Goal: Information Seeking & Learning: Learn about a topic

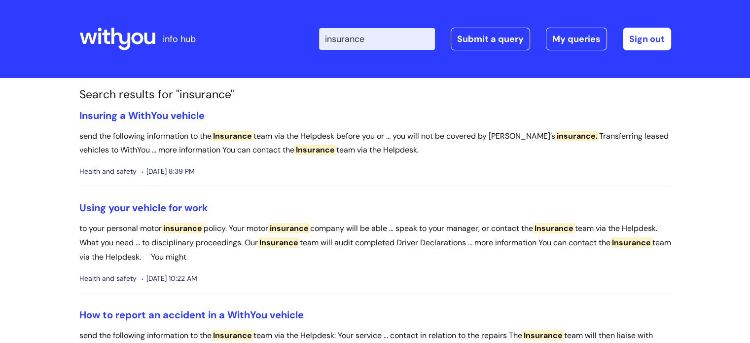
click at [135, 44] on icon at bounding box center [117, 39] width 76 height 24
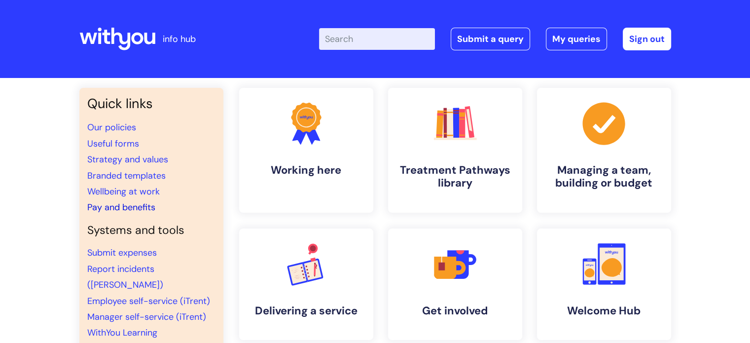
click at [127, 203] on link "Pay and benefits" at bounding box center [121, 207] width 68 height 12
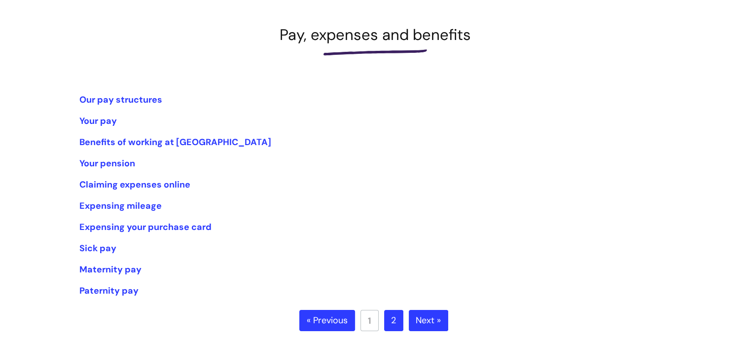
scroll to position [148, 0]
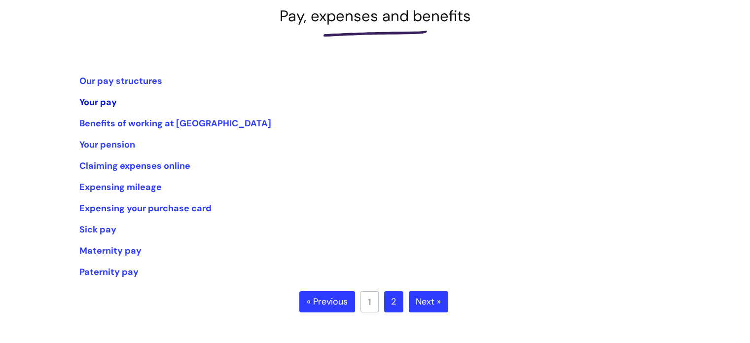
click at [109, 98] on link "Your pay" at bounding box center [97, 102] width 37 height 12
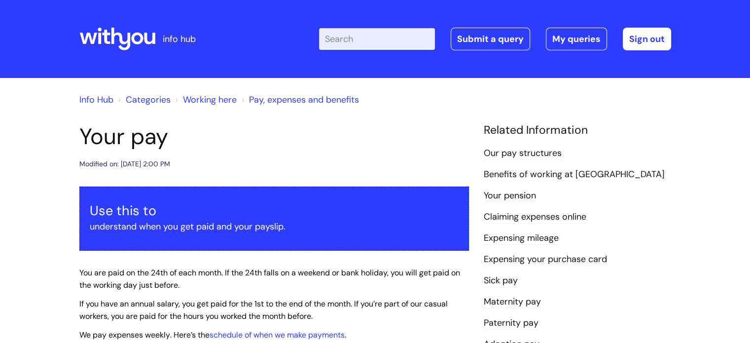
click at [281, 97] on link "Pay, expenses and benefits" at bounding box center [304, 100] width 110 height 12
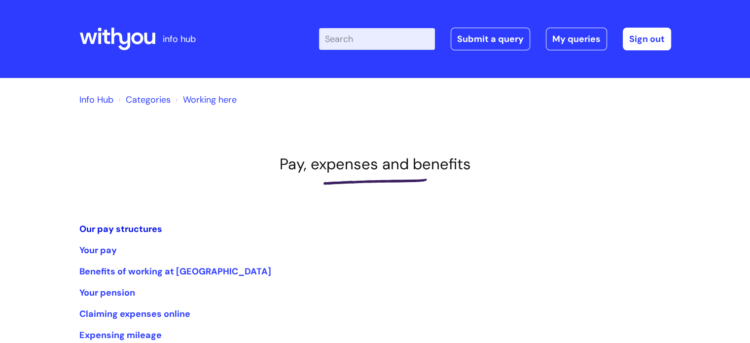
click at [128, 228] on link "Our pay structures" at bounding box center [120, 229] width 83 height 12
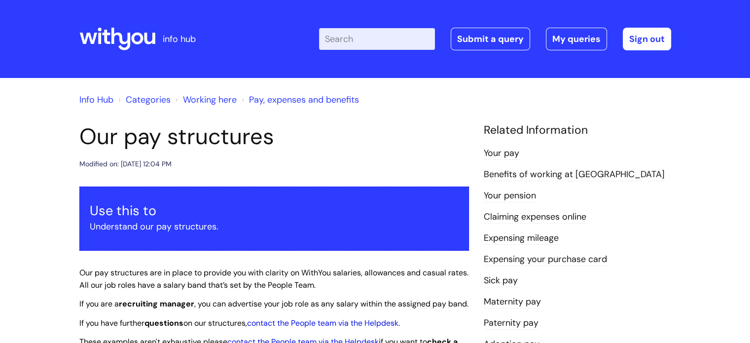
click at [373, 46] on input "Enter your search term here..." at bounding box center [377, 39] width 116 height 22
type input "holiday pay"
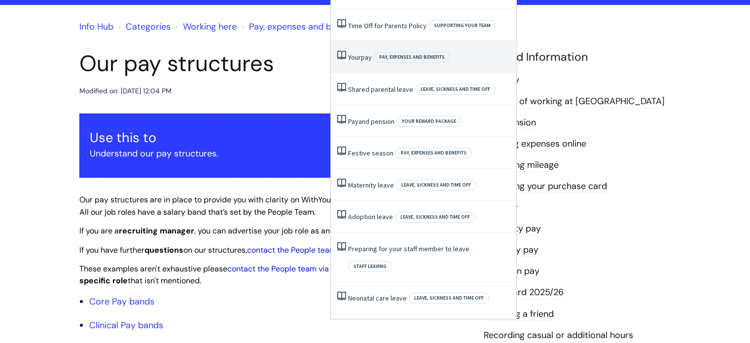
scroll to position [99, 0]
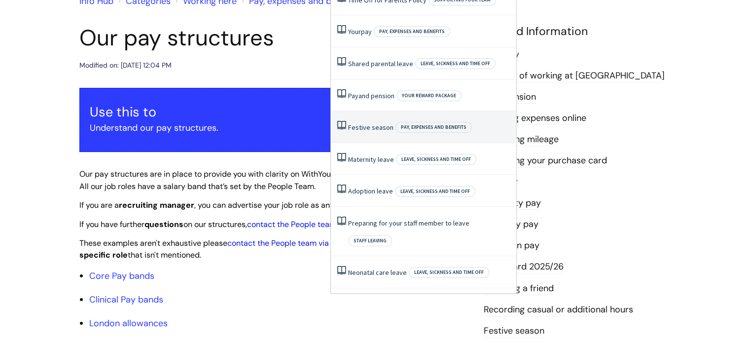
click at [376, 127] on link "Festive season" at bounding box center [370, 127] width 45 height 9
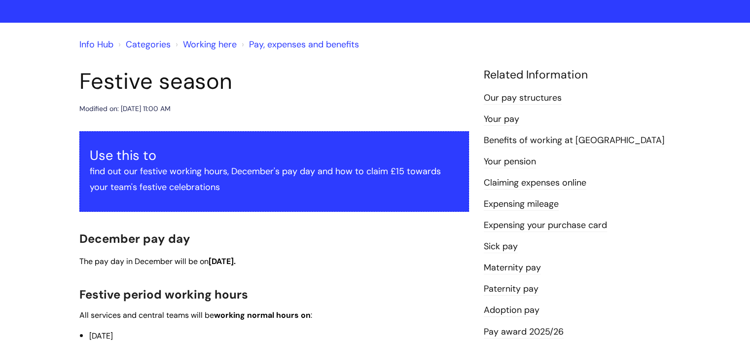
scroll to position [49, 0]
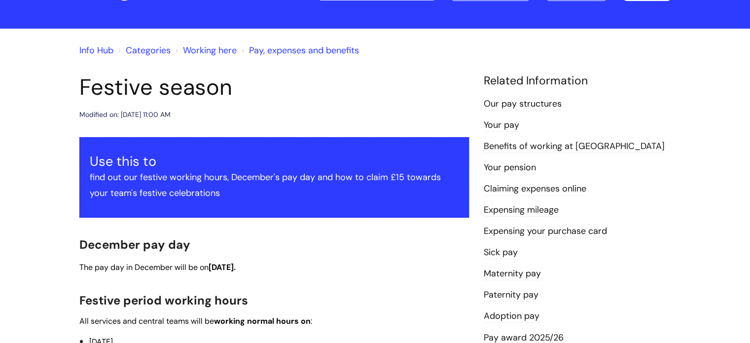
click at [292, 55] on link "Pay, expenses and benefits" at bounding box center [304, 50] width 110 height 12
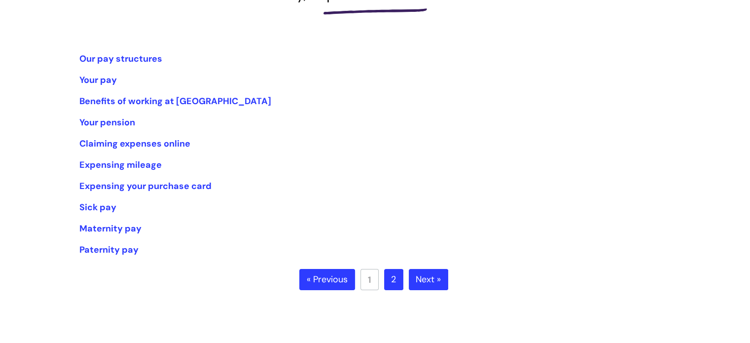
scroll to position [197, 0]
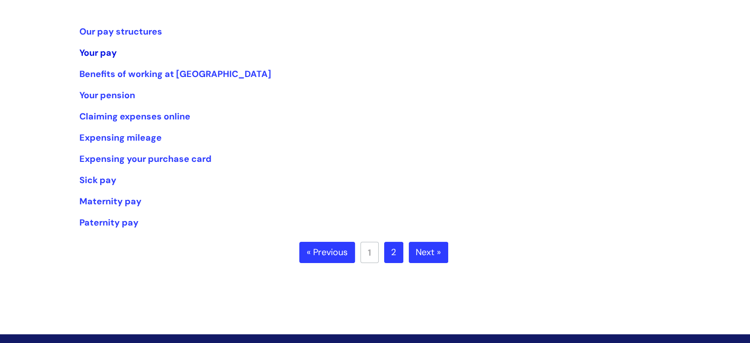
click at [98, 54] on link "Your pay" at bounding box center [97, 53] width 37 height 12
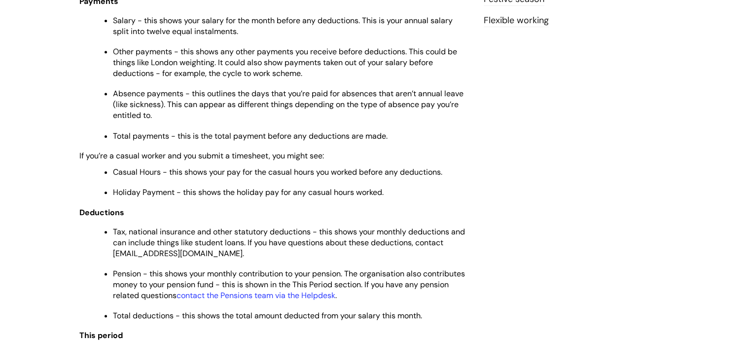
scroll to position [394, 0]
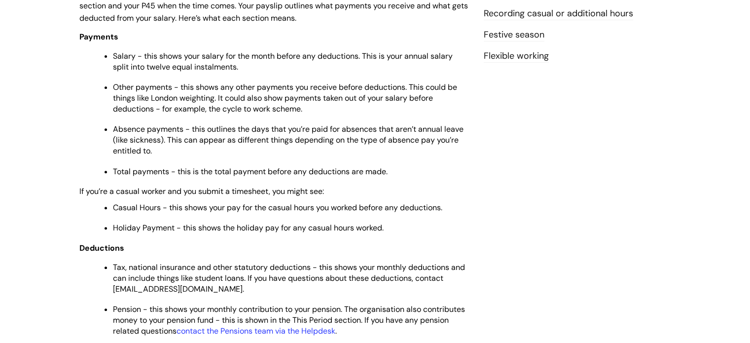
click at [526, 10] on link "Recording casual or additional hours" at bounding box center [558, 13] width 149 height 13
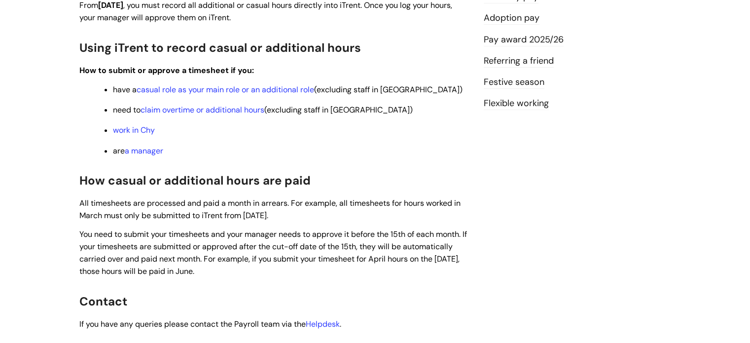
scroll to position [345, 0]
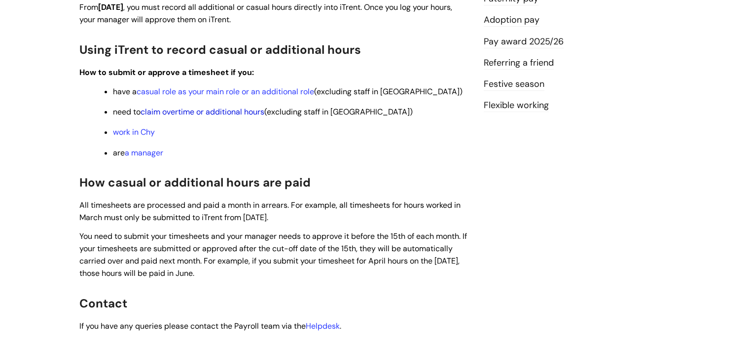
click at [193, 115] on link "claim overtime or additional hours" at bounding box center [202, 111] width 124 height 10
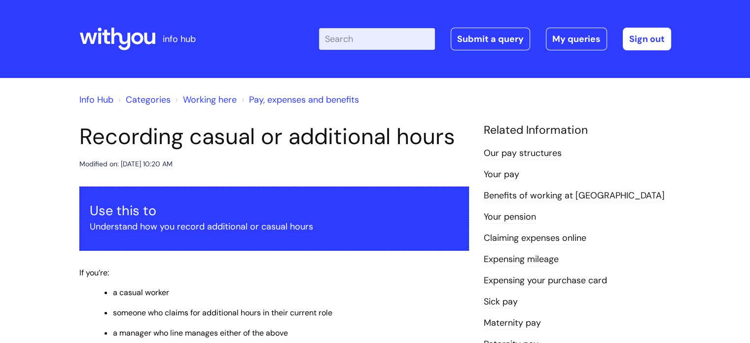
click at [199, 103] on link "Working here" at bounding box center [210, 100] width 54 height 12
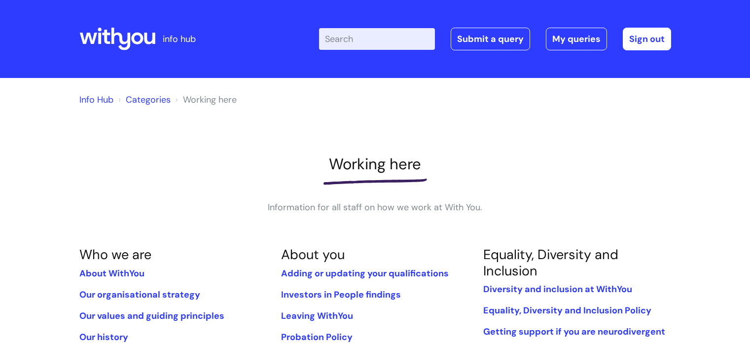
click at [195, 98] on li "Working here" at bounding box center [205, 100] width 64 height 16
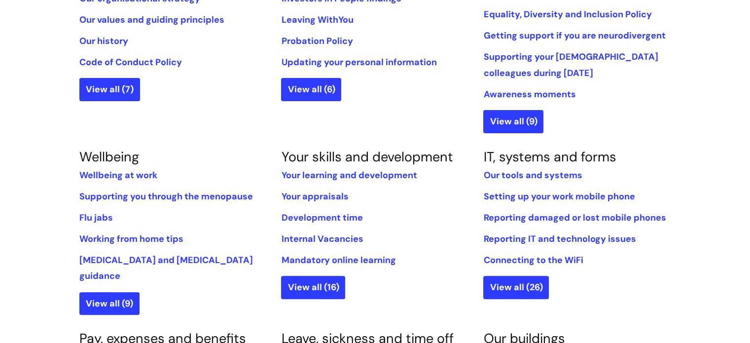
scroll to position [394, 0]
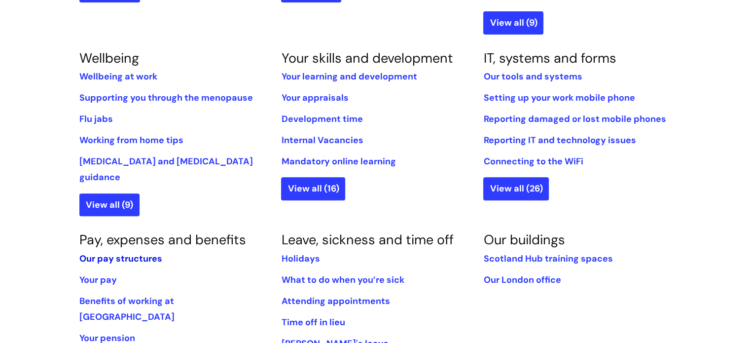
click at [101, 252] on link "Our pay structures" at bounding box center [120, 258] width 83 height 12
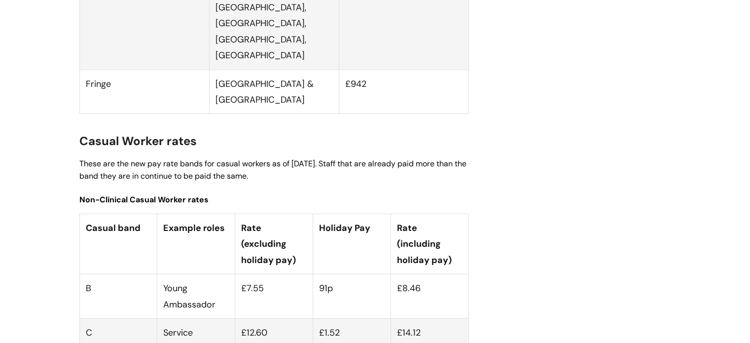
scroll to position [2662, 0]
